Goal: Task Accomplishment & Management: Use online tool/utility

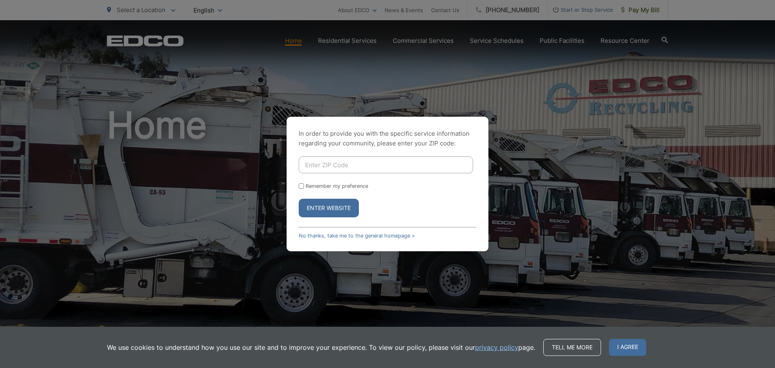
click at [312, 169] on input "Enter ZIP Code" at bounding box center [386, 164] width 174 height 17
type input "92120"
click at [340, 209] on button "Enter Website" at bounding box center [329, 208] width 60 height 19
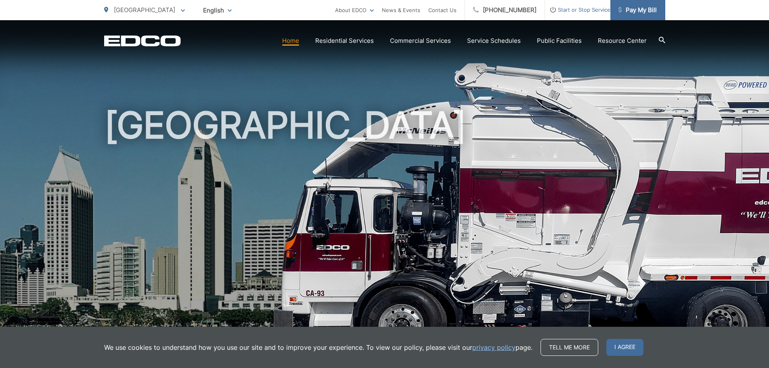
click at [647, 6] on span "Pay My Bill" at bounding box center [638, 10] width 38 height 10
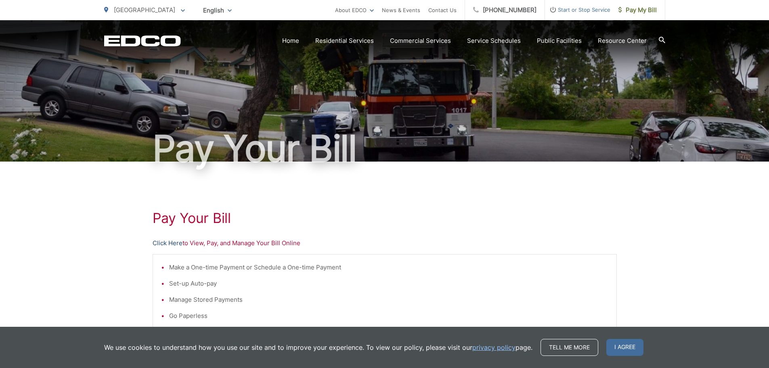
click at [170, 245] on link "Click Here" at bounding box center [168, 243] width 30 height 10
